Goal: Transaction & Acquisition: Subscribe to service/newsletter

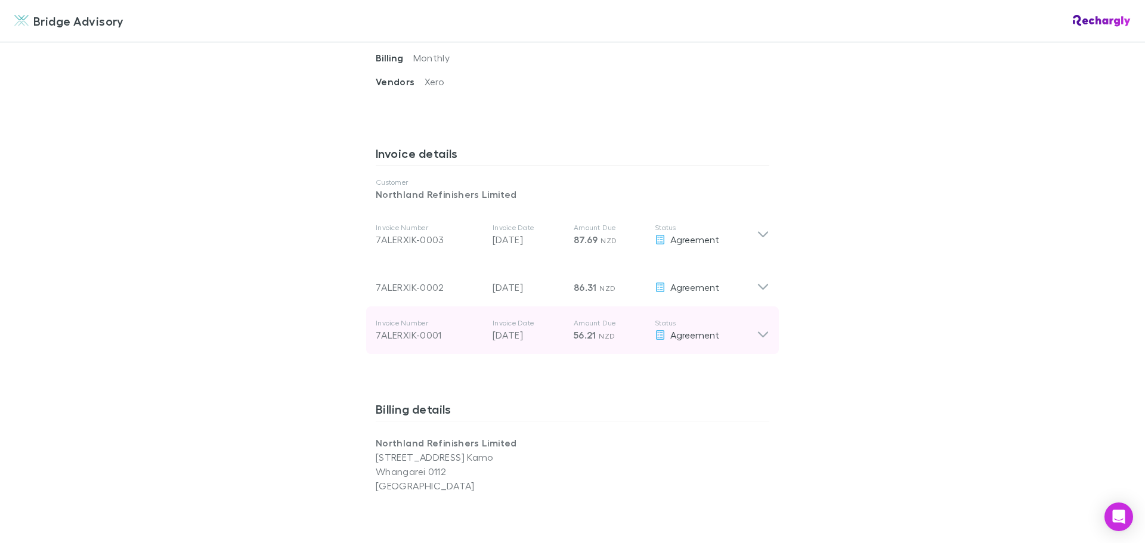
scroll to position [537, 0]
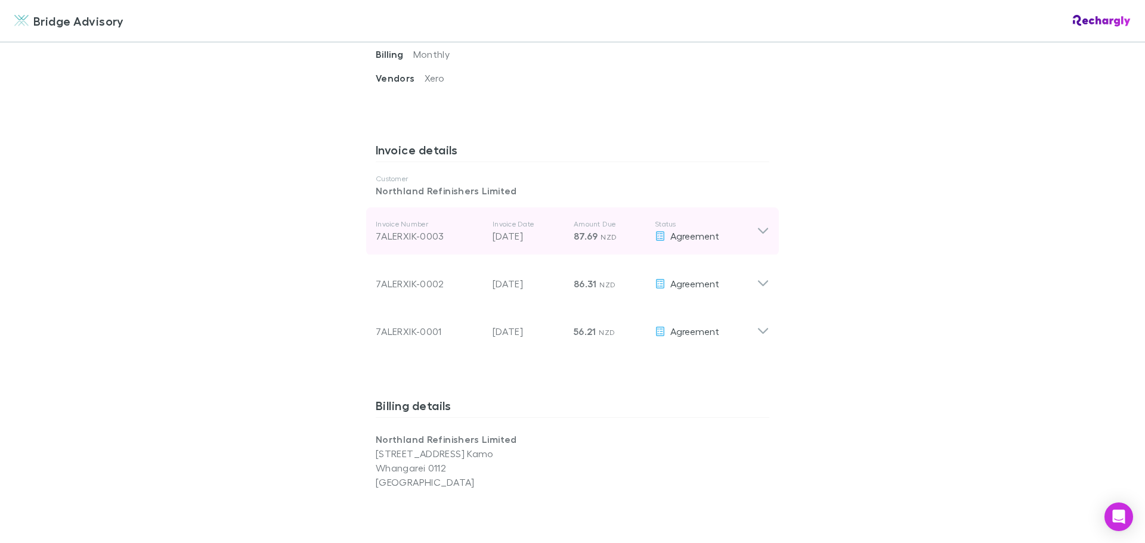
click at [764, 224] on icon at bounding box center [763, 231] width 13 height 14
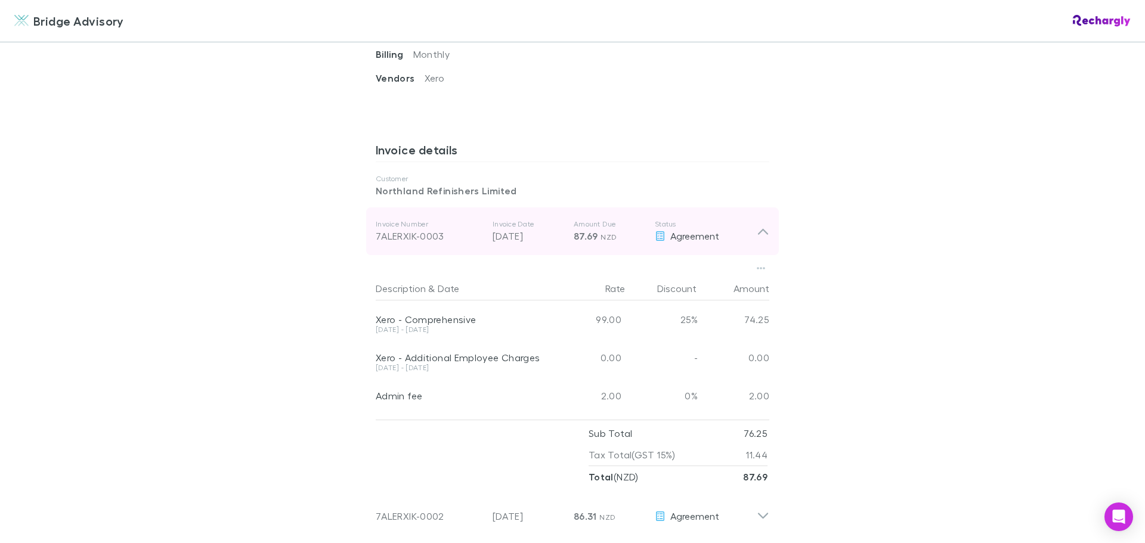
click at [764, 224] on icon at bounding box center [763, 231] width 13 height 14
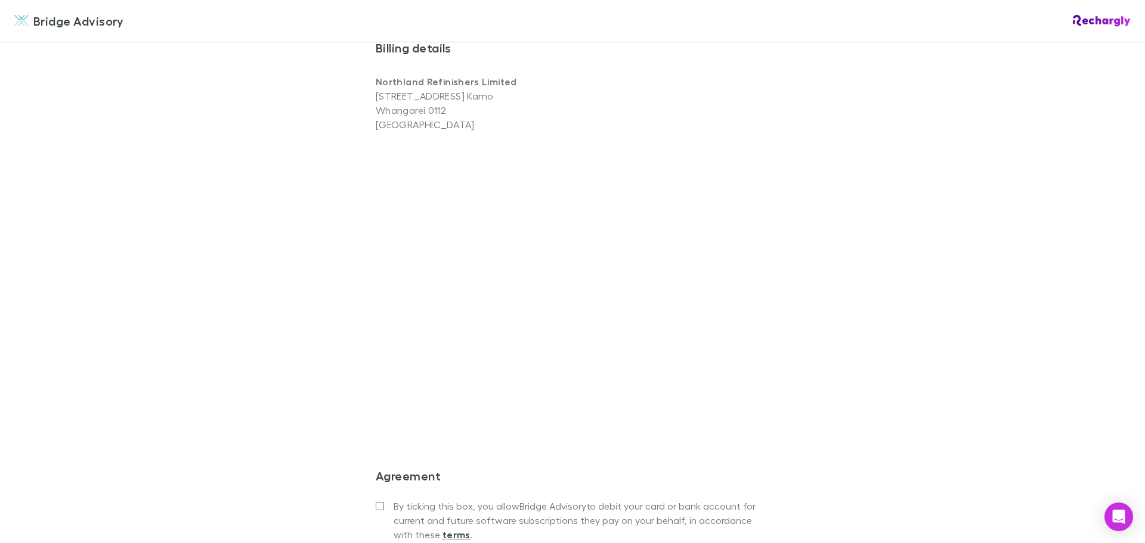
scroll to position [1070, 0]
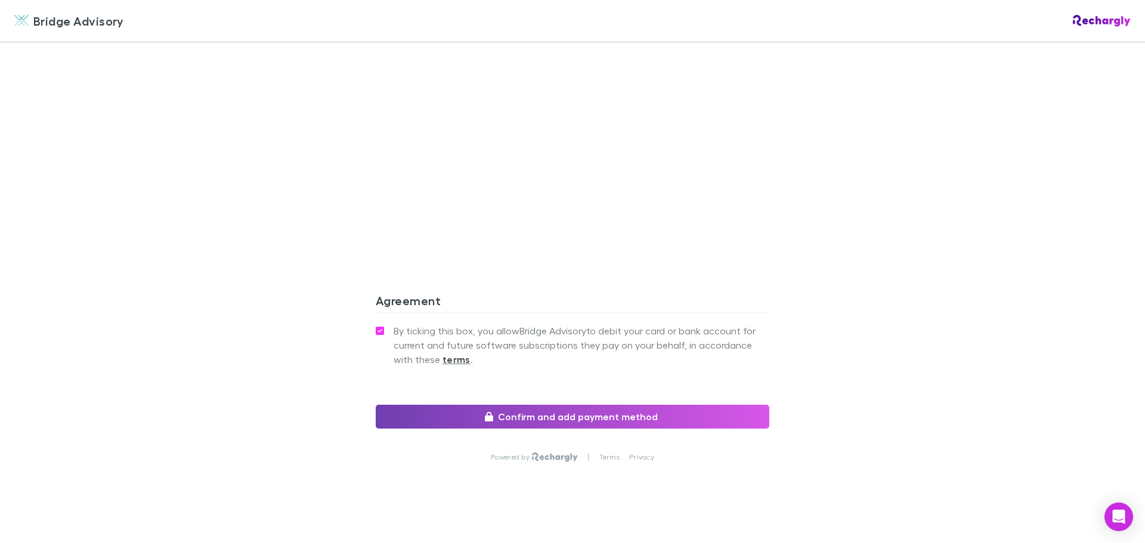
click at [572, 405] on button "Confirm and add payment method" at bounding box center [573, 417] width 394 height 24
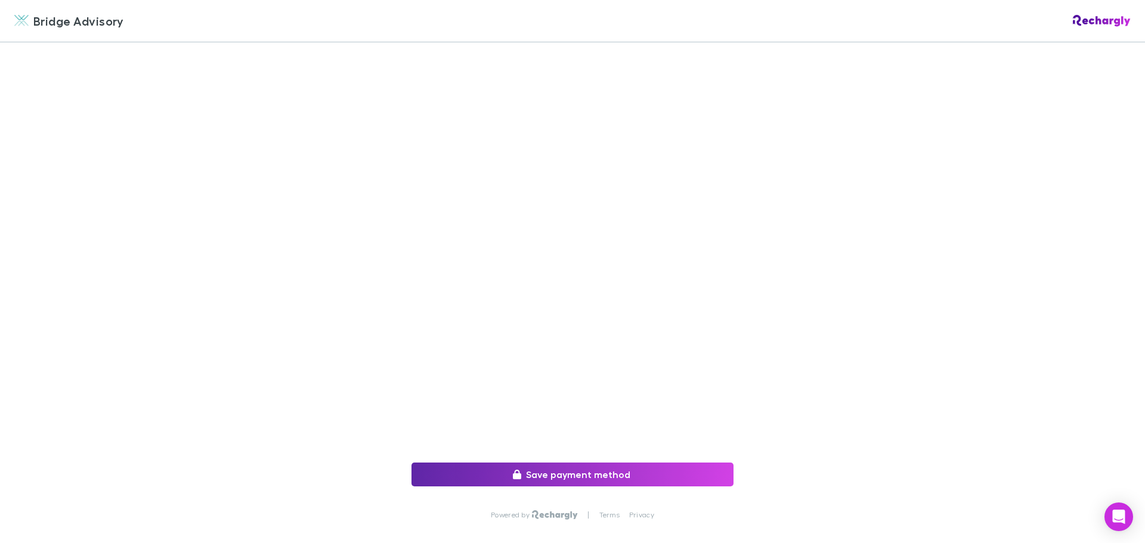
scroll to position [178, 0]
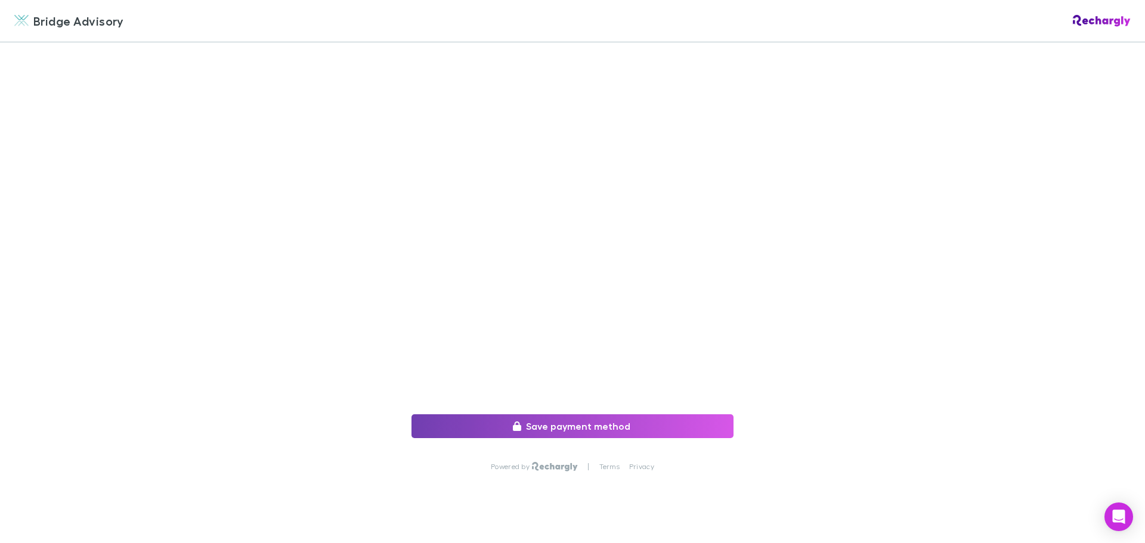
click at [590, 420] on button "Save payment method" at bounding box center [572, 426] width 322 height 24
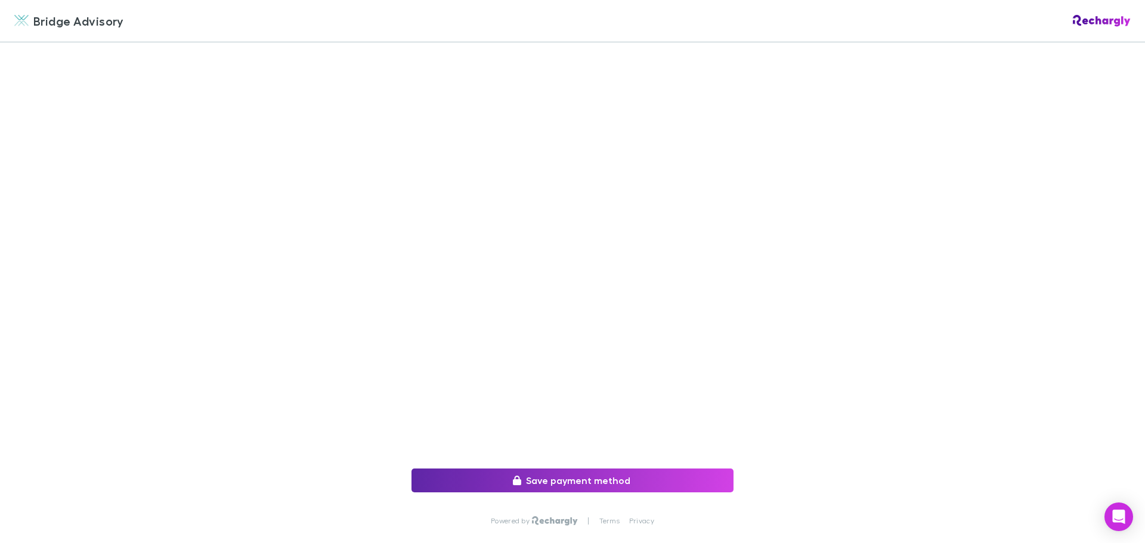
scroll to position [118, 0]
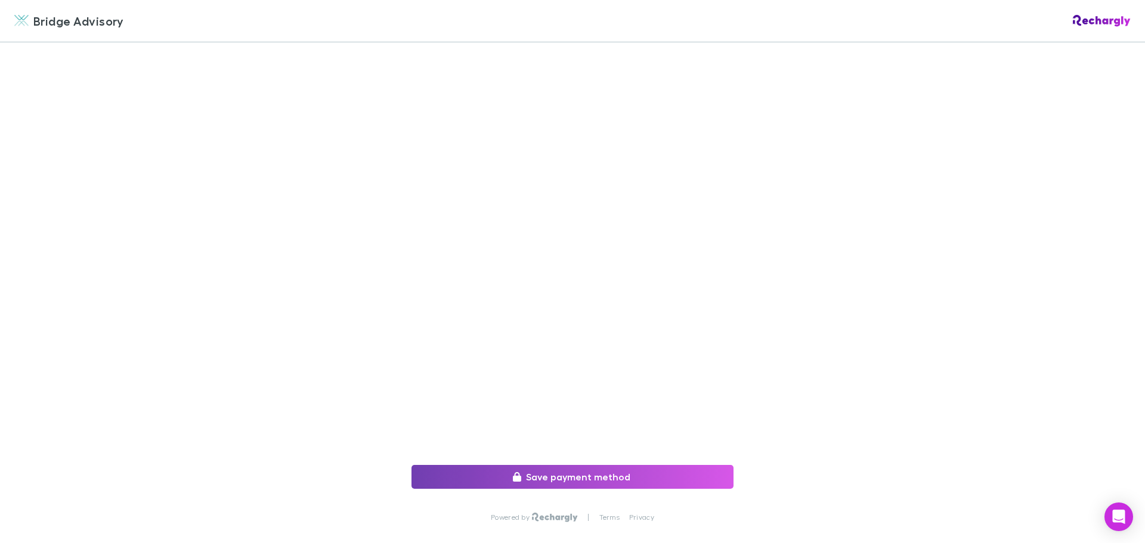
click at [581, 477] on button "Save payment method" at bounding box center [572, 477] width 322 height 24
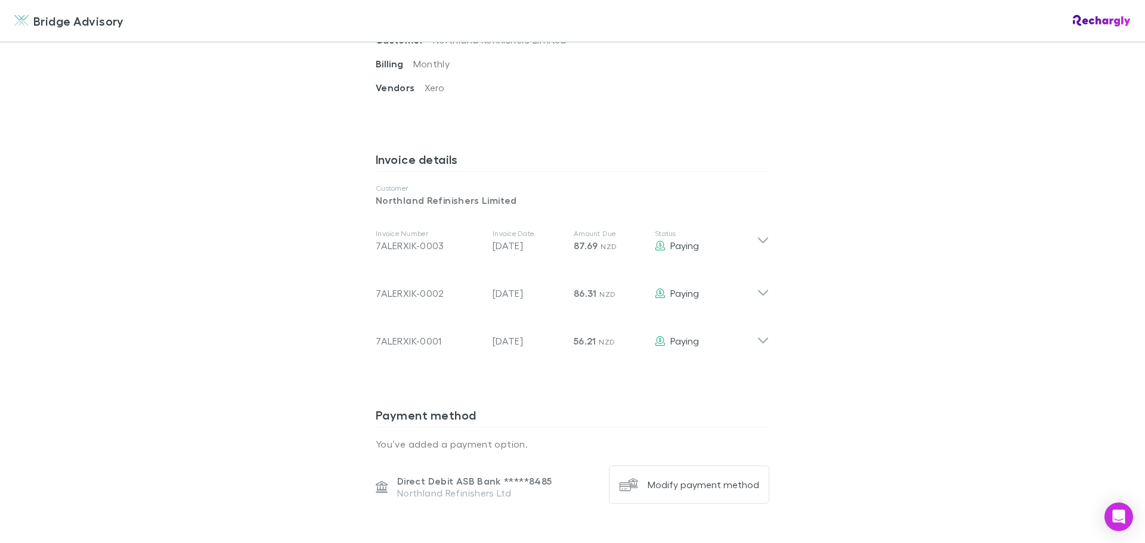
scroll to position [169, 0]
